Goal: Entertainment & Leisure: Consume media (video, audio)

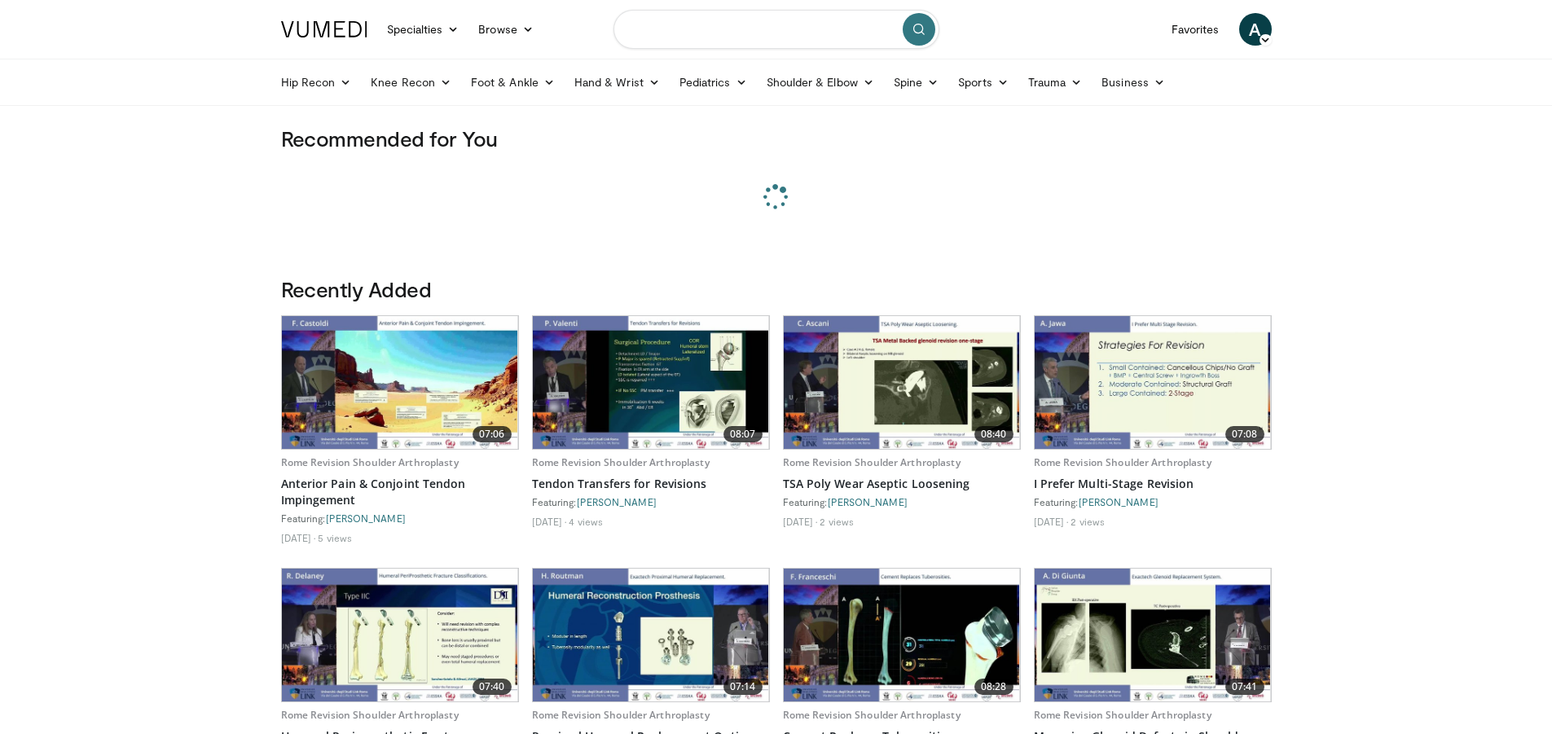
click at [785, 27] on input "Search topics, interventions" at bounding box center [777, 29] width 326 height 39
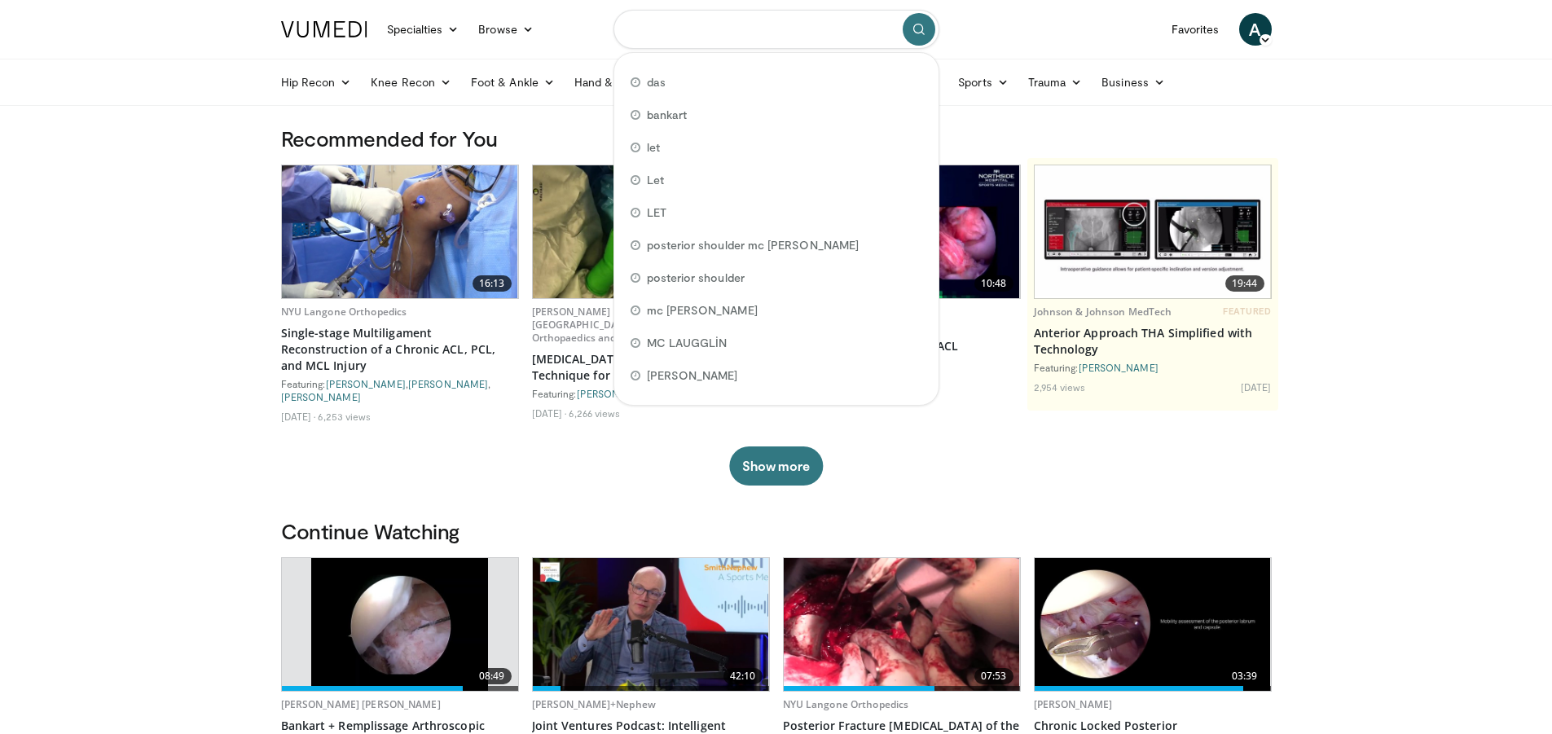
type input "*"
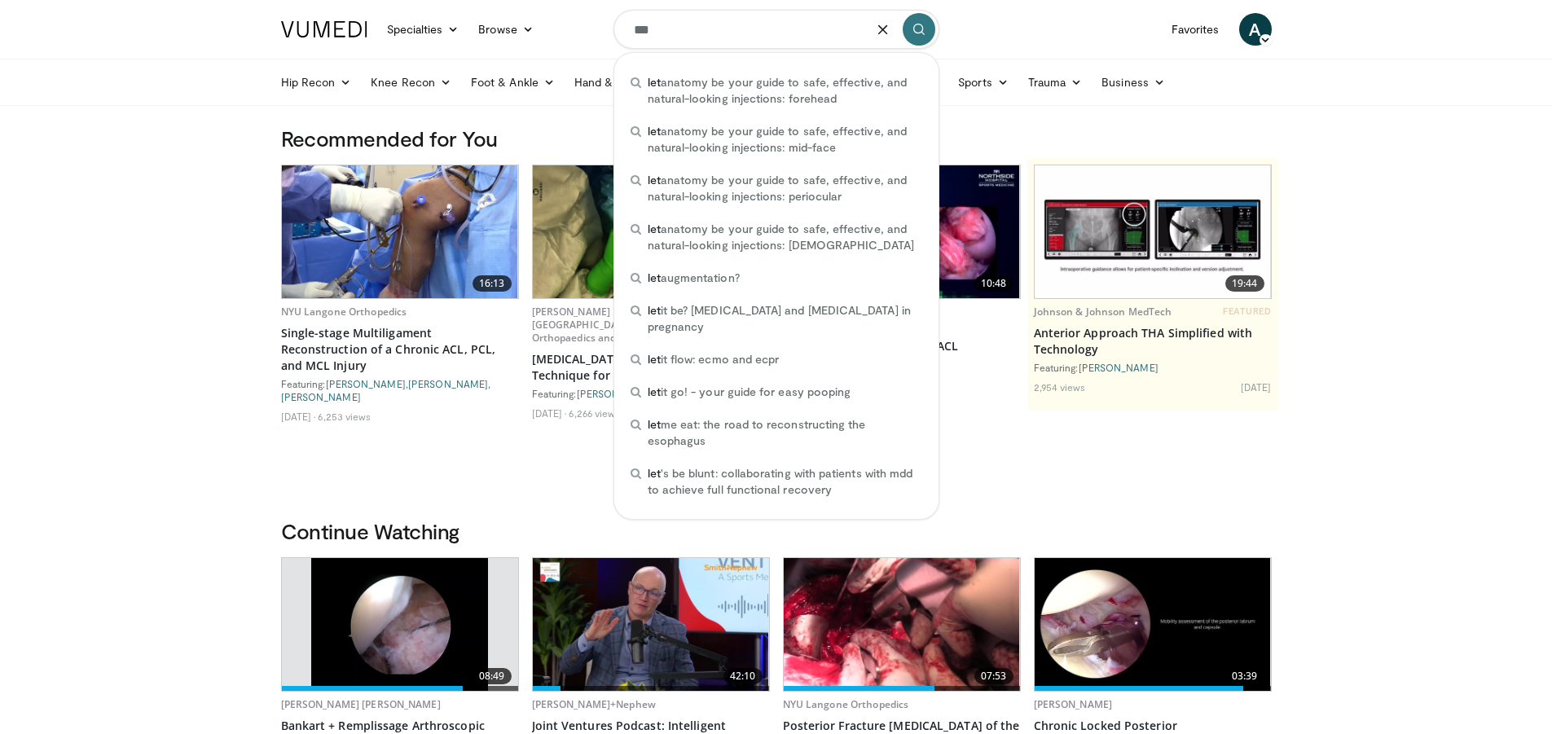
type input "***"
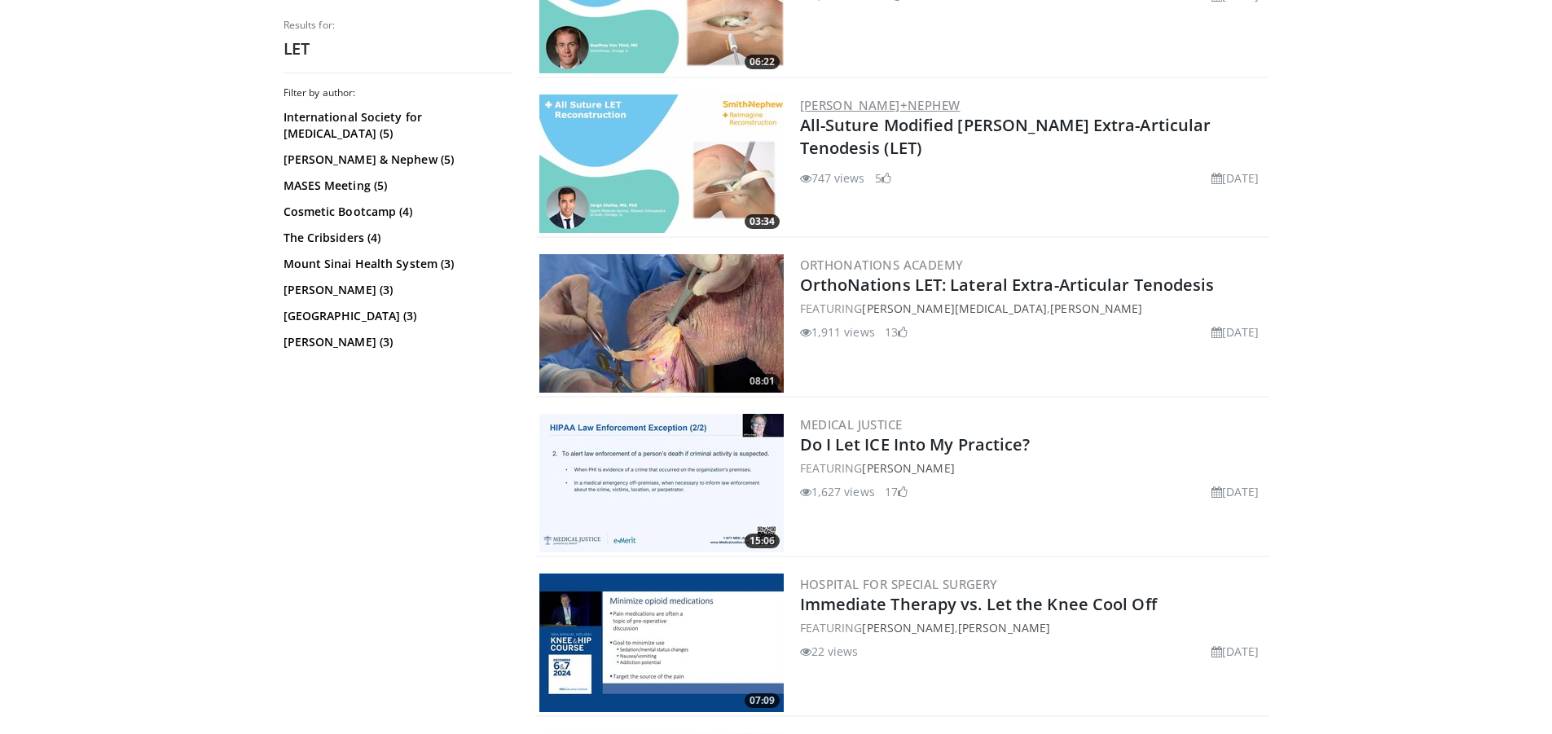
scroll to position [570, 0]
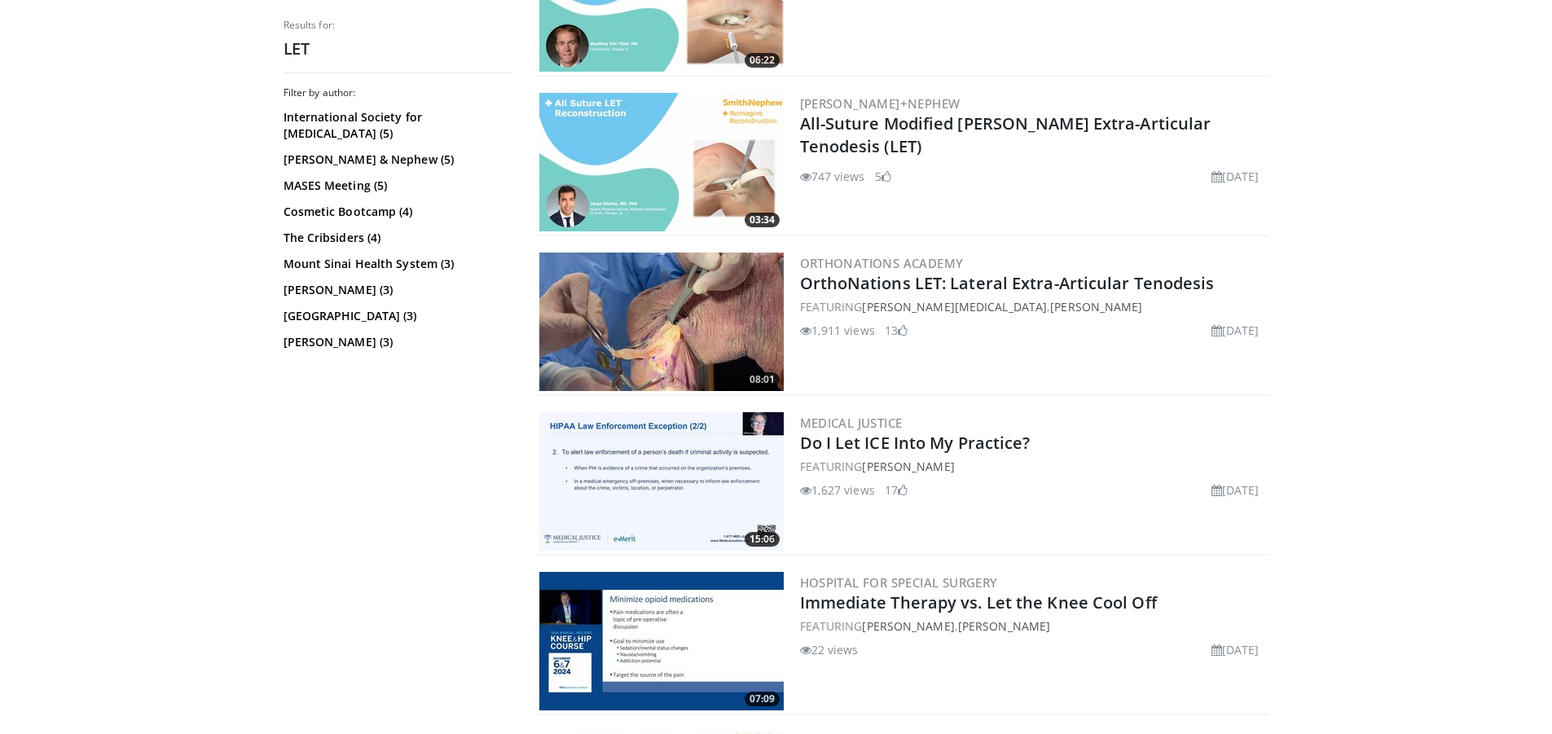
click at [708, 325] on img at bounding box center [661, 322] width 244 height 139
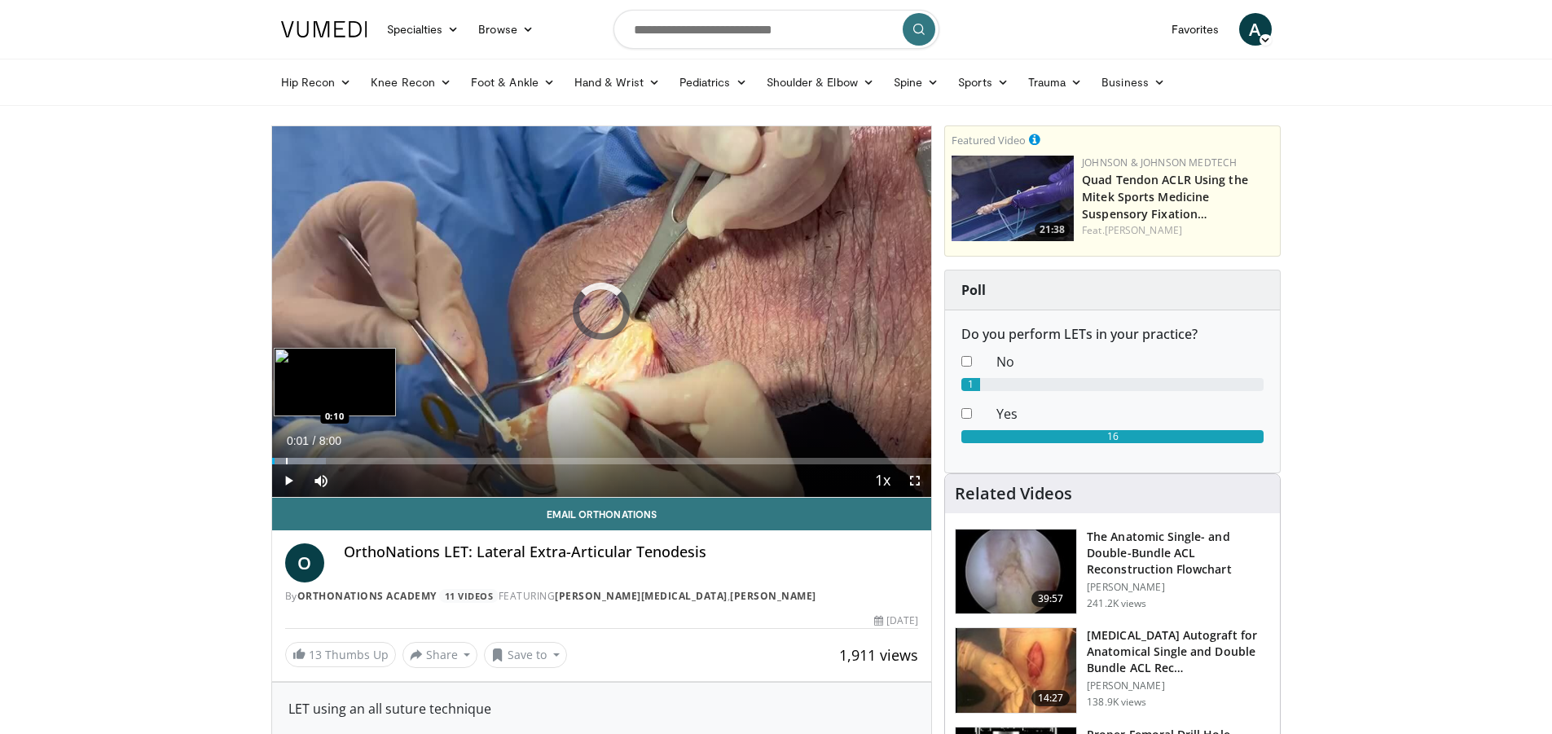
click at [285, 458] on div "Loaded : 8.24% 0:02 0:10" at bounding box center [602, 461] width 660 height 7
click at [301, 456] on div "Loaded : 8.33% 0:10 0:21" at bounding box center [602, 456] width 660 height 15
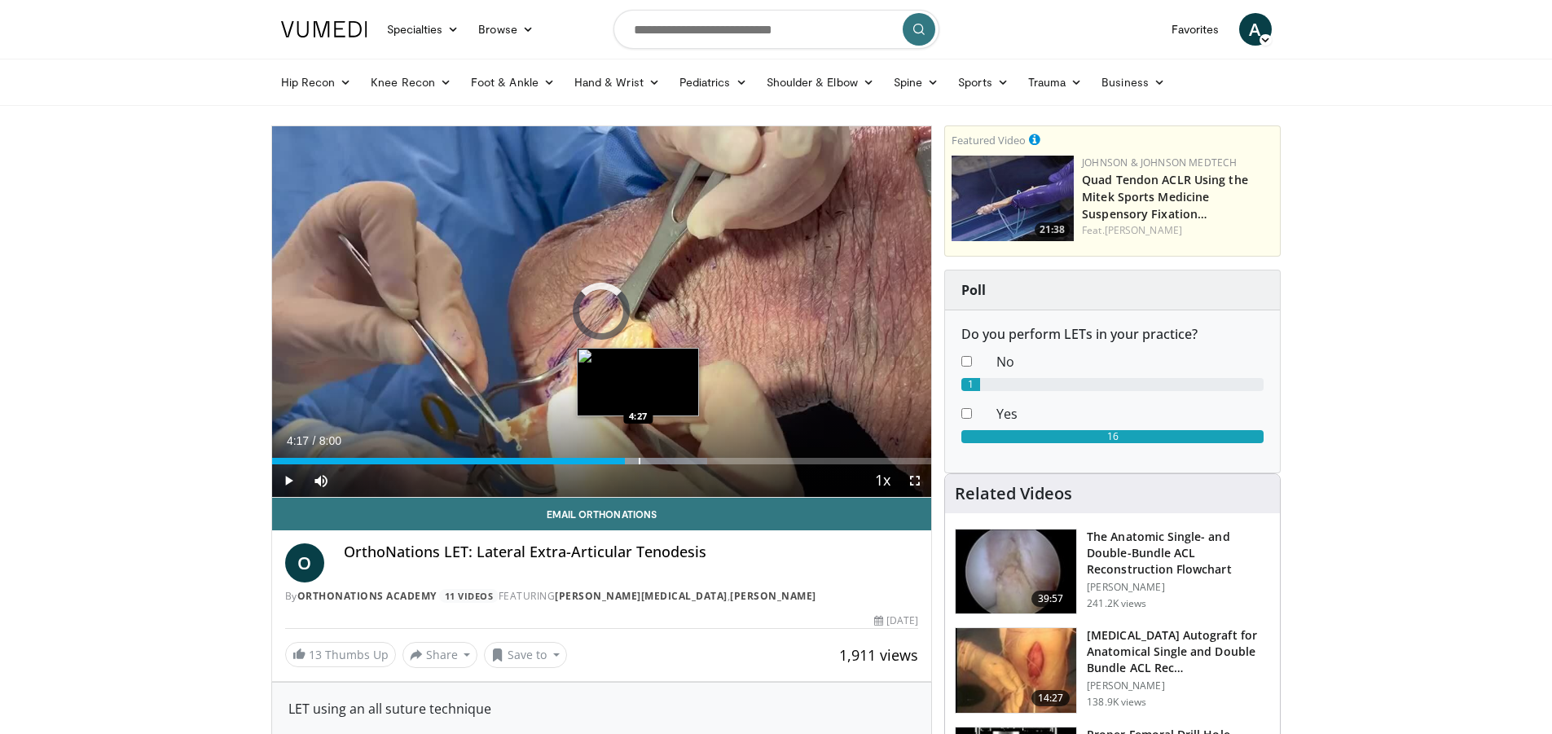
click at [638, 456] on div "Loaded : 66.00% 4:27 4:27" at bounding box center [602, 456] width 660 height 15
click at [646, 455] on div "Loaded : 68.70% 4:28 4:31" at bounding box center [602, 456] width 660 height 15
click at [669, 459] on div "Progress Bar" at bounding box center [670, 461] width 2 height 7
click at [680, 458] on div "Progress Bar" at bounding box center [681, 461] width 2 height 7
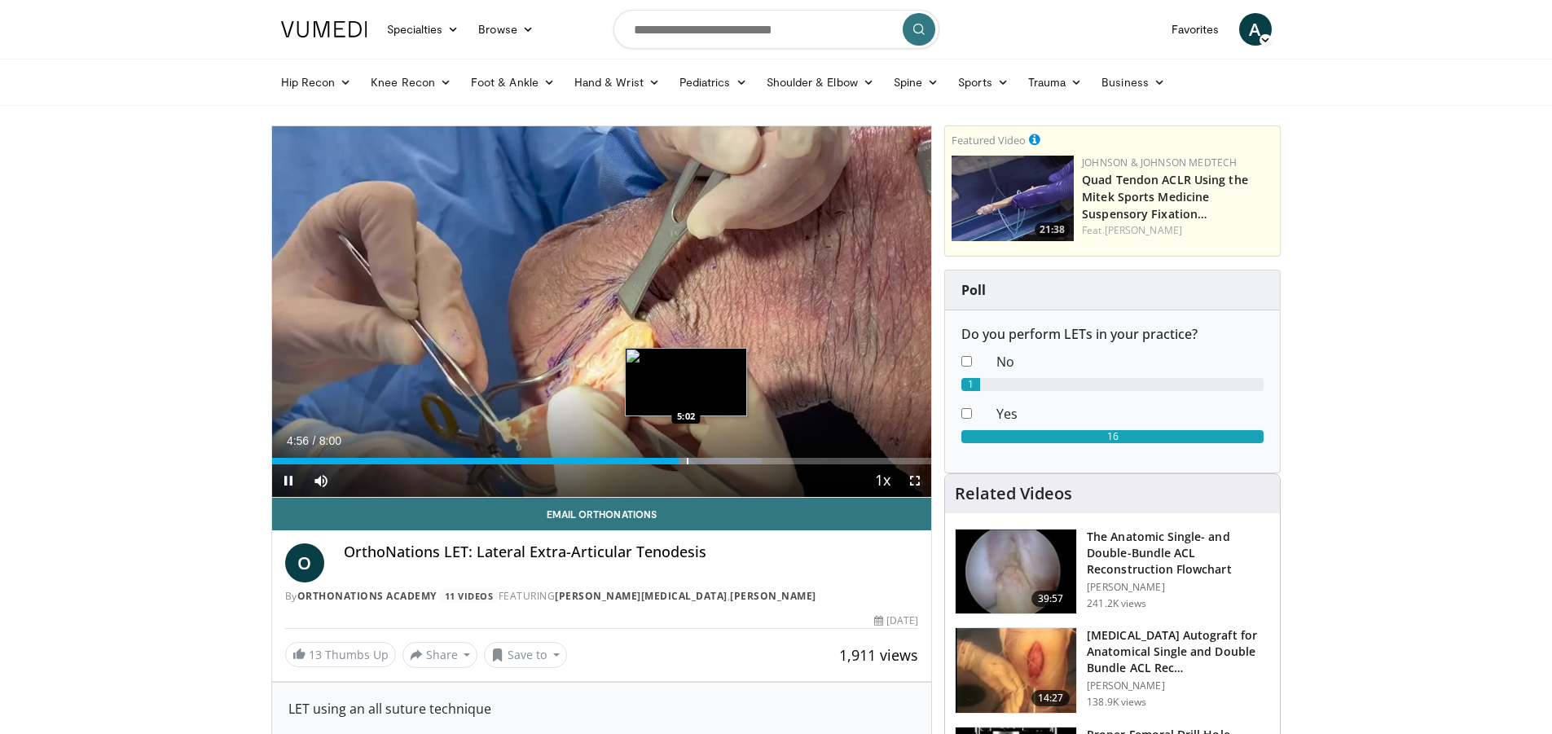
click at [689, 458] on div "Progress Bar" at bounding box center [688, 461] width 2 height 7
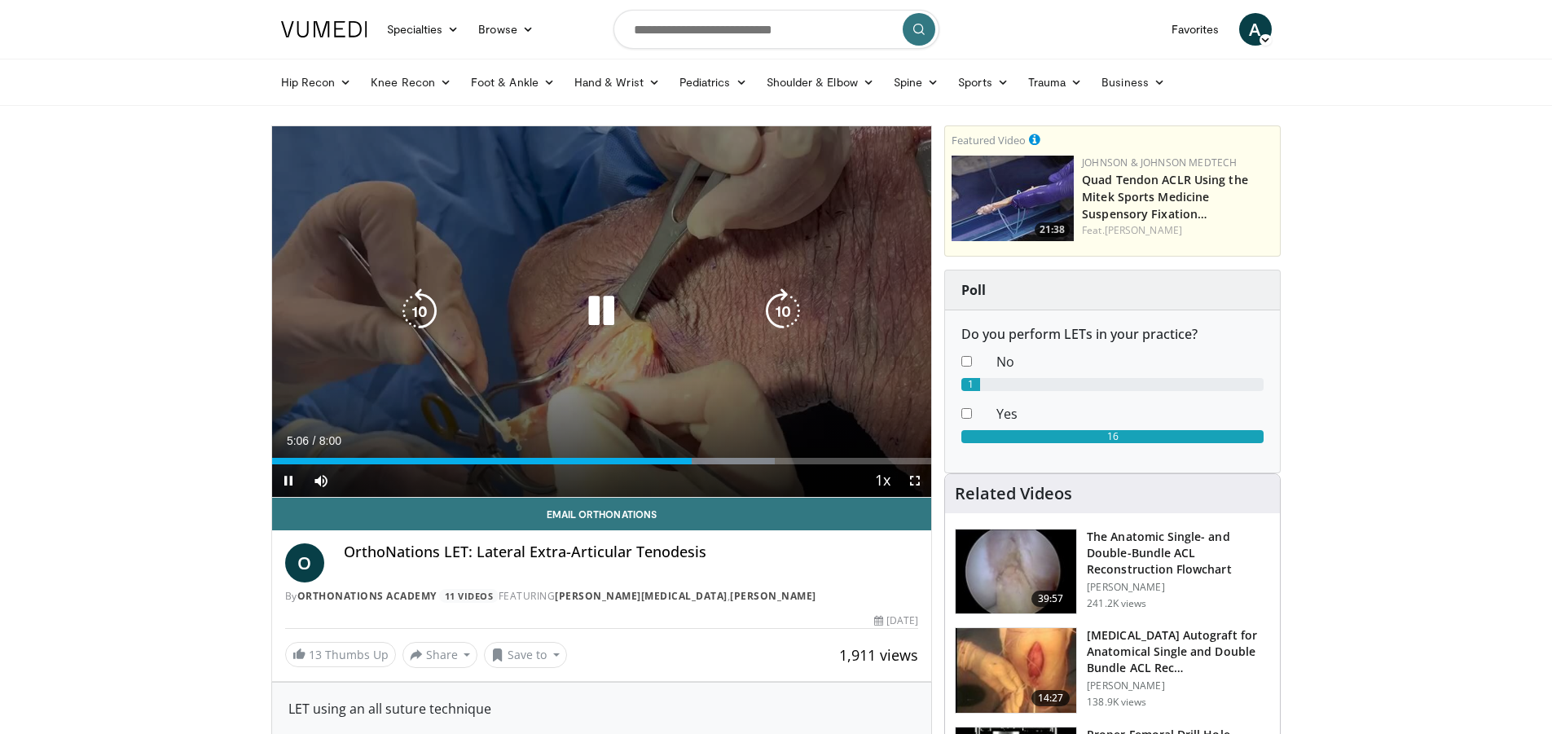
click at [710, 458] on div "Progress Bar" at bounding box center [713, 461] width 125 height 7
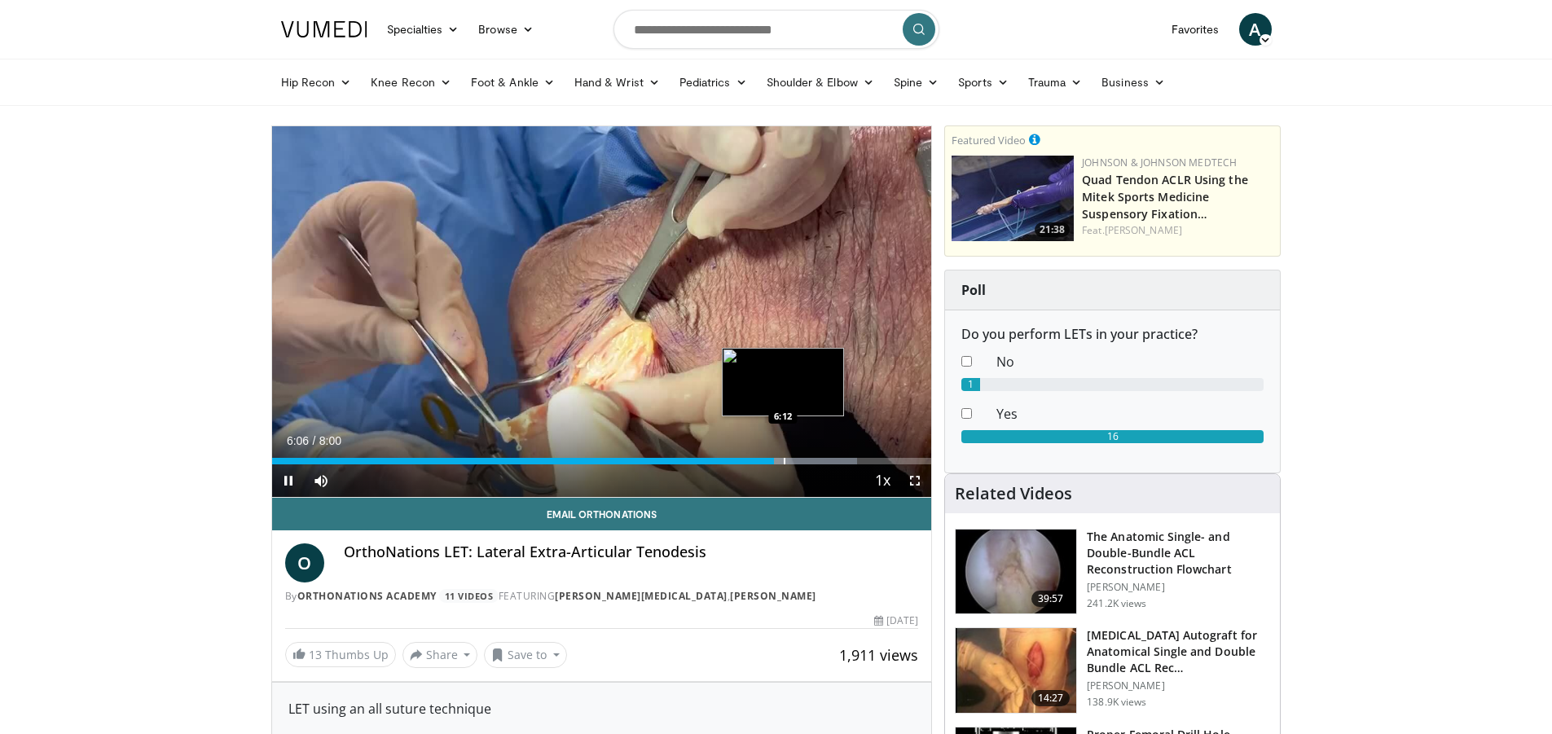
click at [783, 455] on div "Loaded : 88.70% 6:06 6:12" at bounding box center [602, 456] width 660 height 15
click at [786, 455] on div "Loaded : 88.70% 6:13 6:13" at bounding box center [602, 456] width 660 height 15
click at [809, 453] on div "Loaded : 90.76% 6:16 6:31" at bounding box center [602, 456] width 660 height 15
click at [823, 458] on div "Progress Bar" at bounding box center [824, 461] width 2 height 7
click at [837, 460] on div "Progress Bar" at bounding box center [838, 461] width 2 height 7
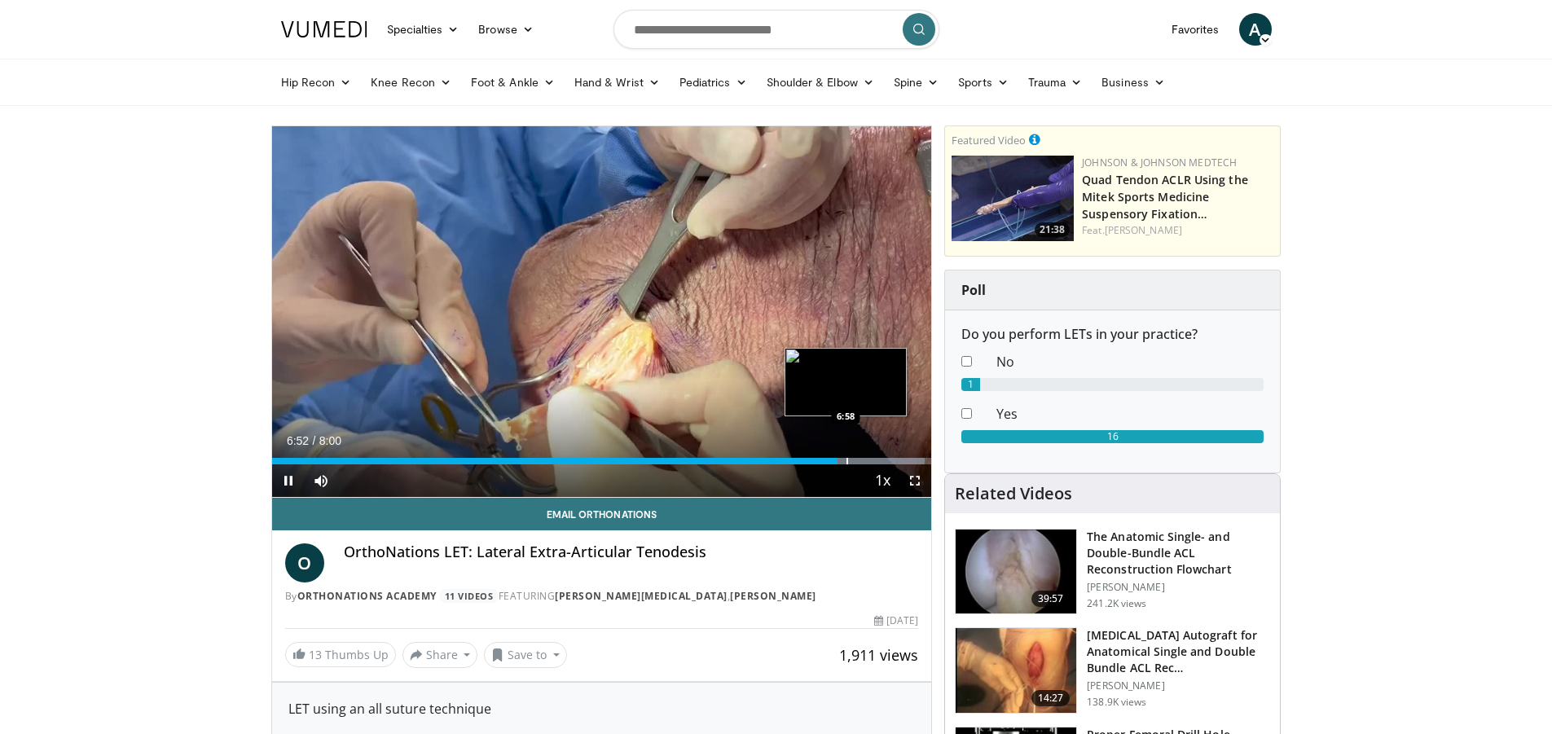
click at [847, 458] on div "Progress Bar" at bounding box center [848, 461] width 2 height 7
click at [843, 460] on div "Progress Bar" at bounding box center [844, 461] width 2 height 7
click at [888, 456] on div "Loaded : 100.00% 7:22 7:29" at bounding box center [602, 456] width 660 height 15
click at [902, 460] on div "Progress Bar" at bounding box center [903, 461] width 2 height 7
click at [911, 463] on div "Progress Bar" at bounding box center [912, 461] width 2 height 7
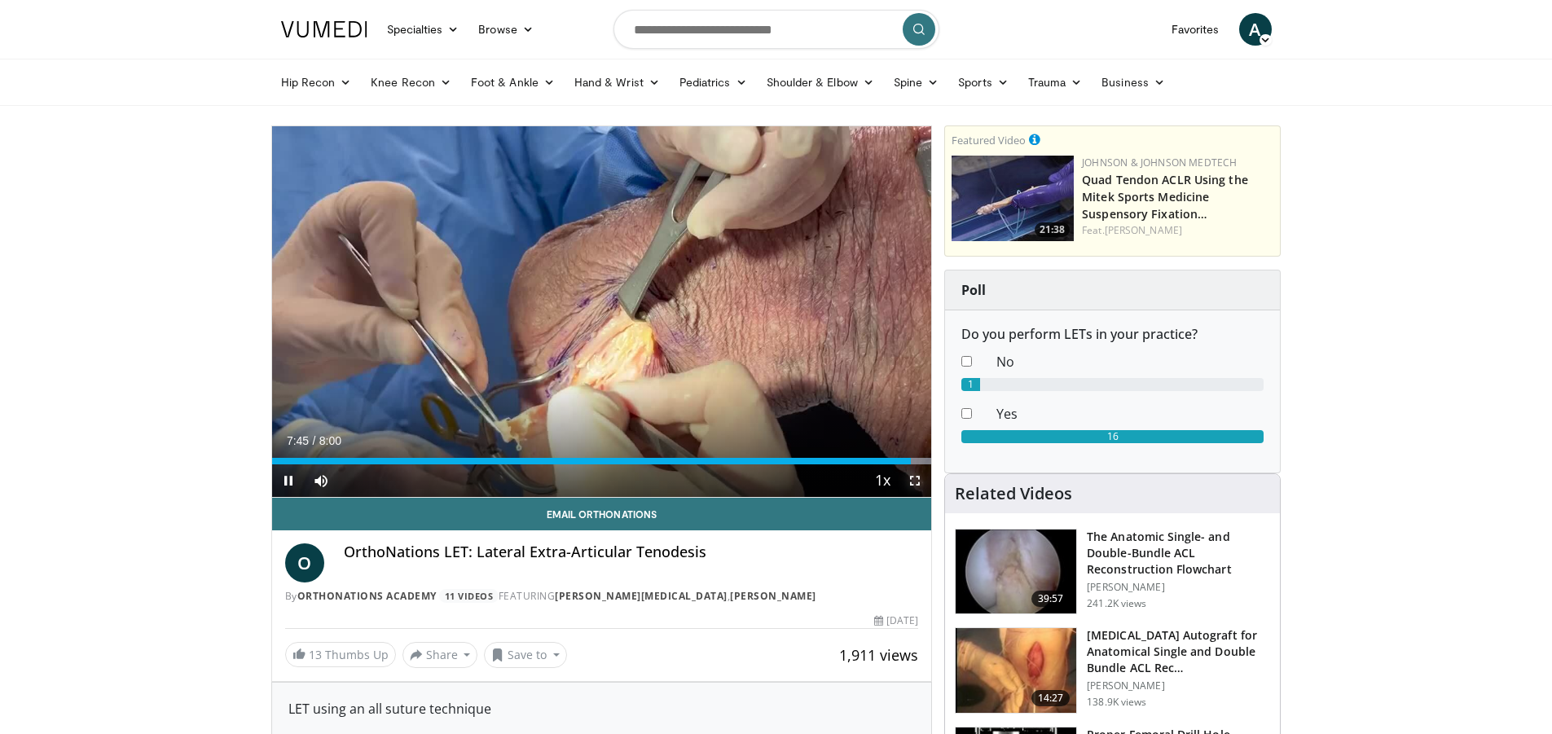
click at [917, 464] on video-js "**********" at bounding box center [602, 312] width 660 height 372
drag, startPoint x: 292, startPoint y: 477, endPoint x: 490, endPoint y: 109, distance: 418.2
click at [294, 474] on span "Video Player" at bounding box center [288, 480] width 33 height 33
